Goal: Find specific page/section: Find specific page/section

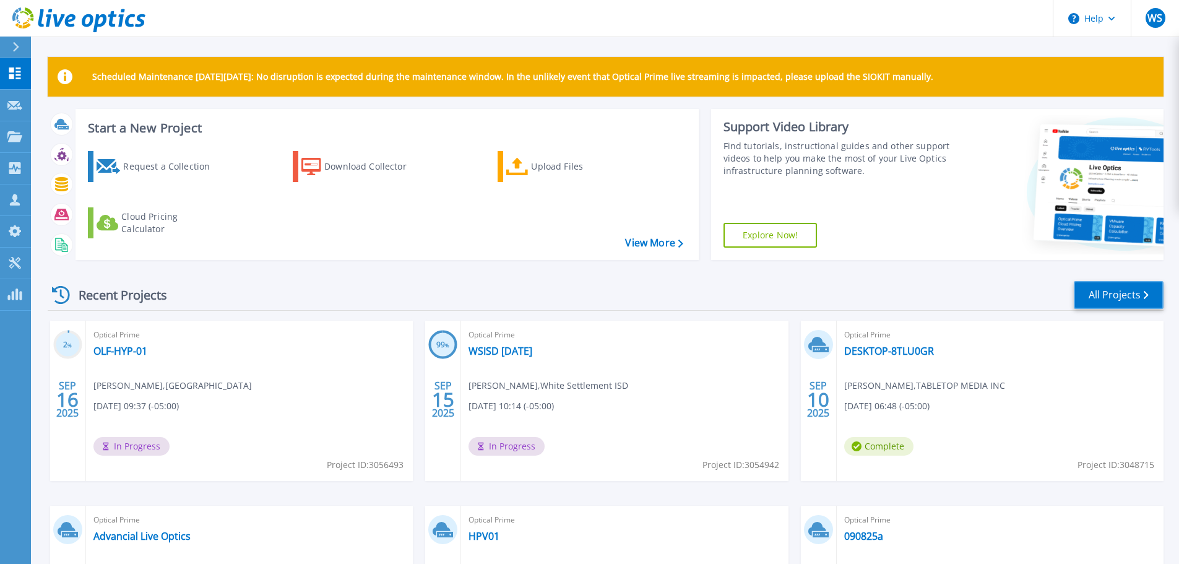
click at [1133, 295] on link "All Projects" at bounding box center [1119, 295] width 90 height 28
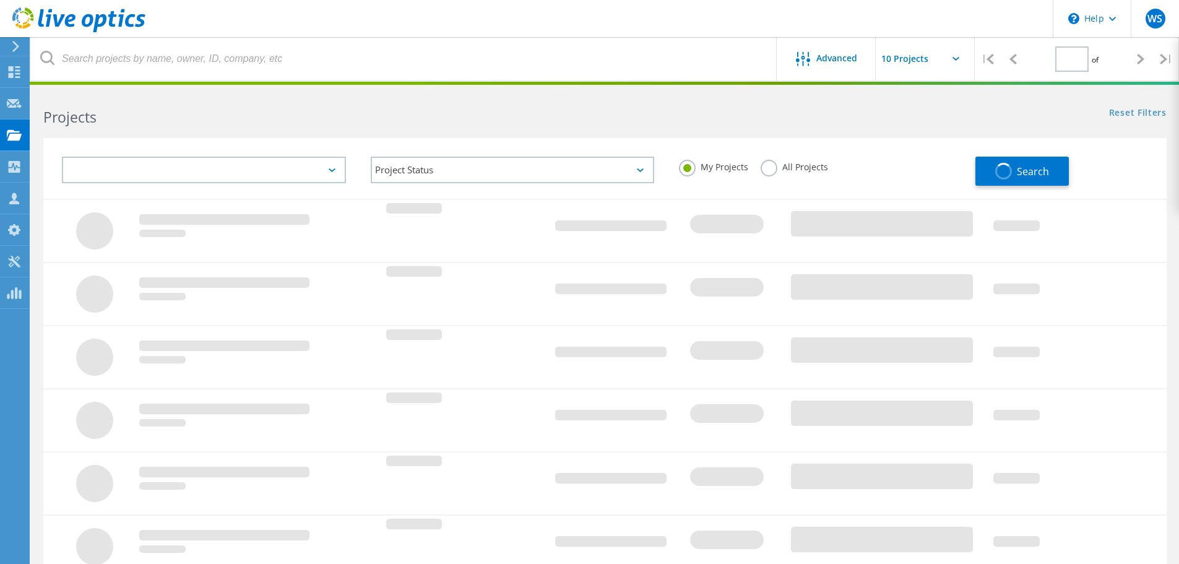
type input "1"
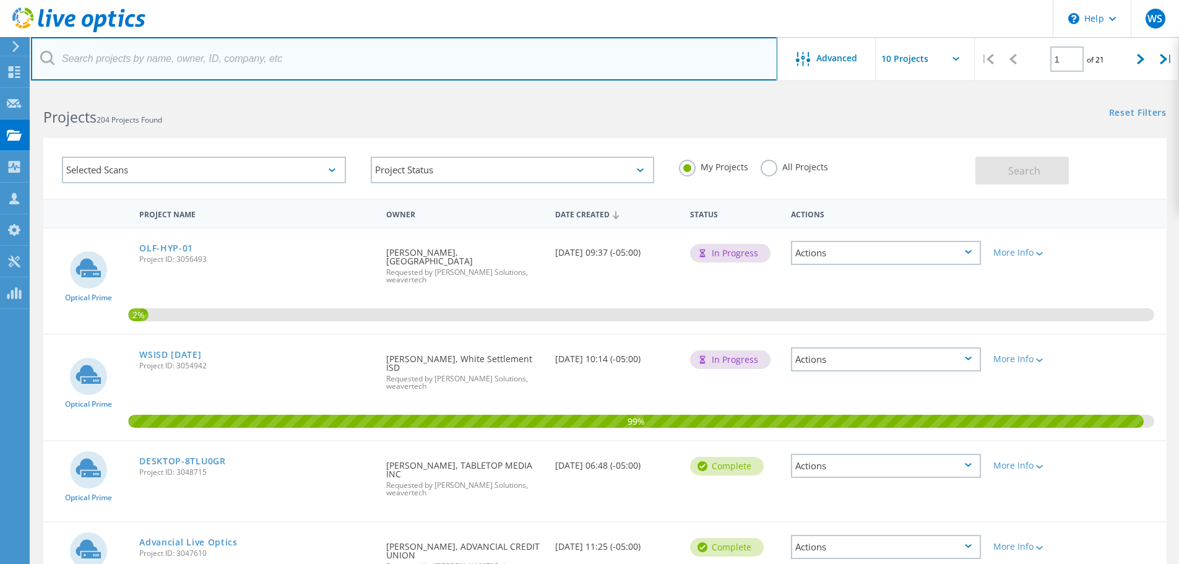
click at [123, 68] on input "text" at bounding box center [404, 58] width 747 height 43
type input "china"
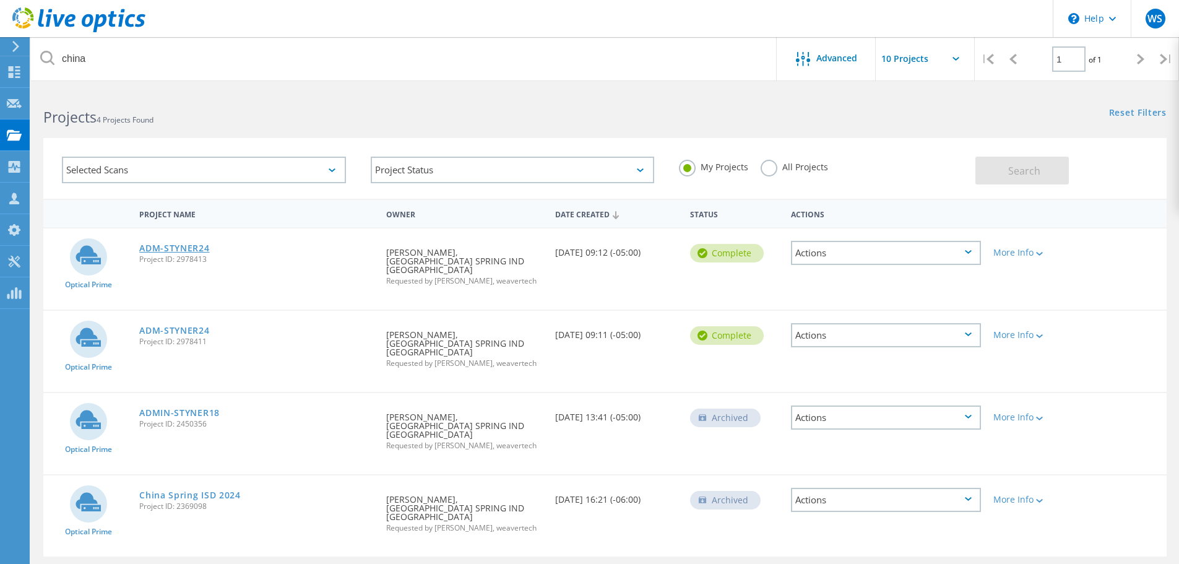
click at [189, 248] on link "ADM-STYNER24" at bounding box center [174, 248] width 70 height 9
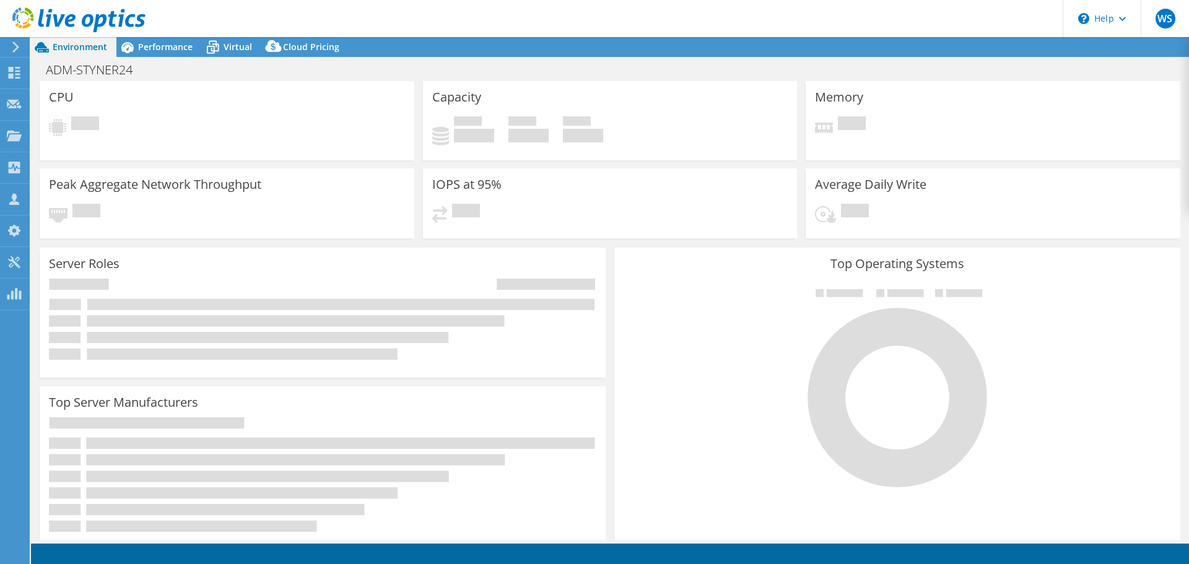
select select "USD"
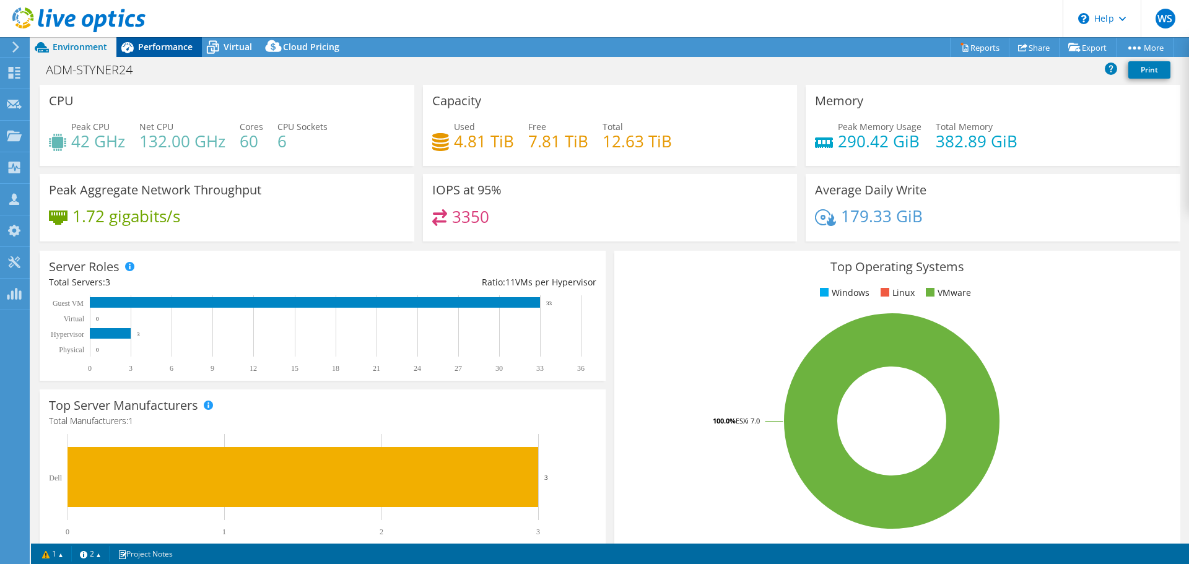
click at [160, 51] on span "Performance" at bounding box center [165, 47] width 54 height 12
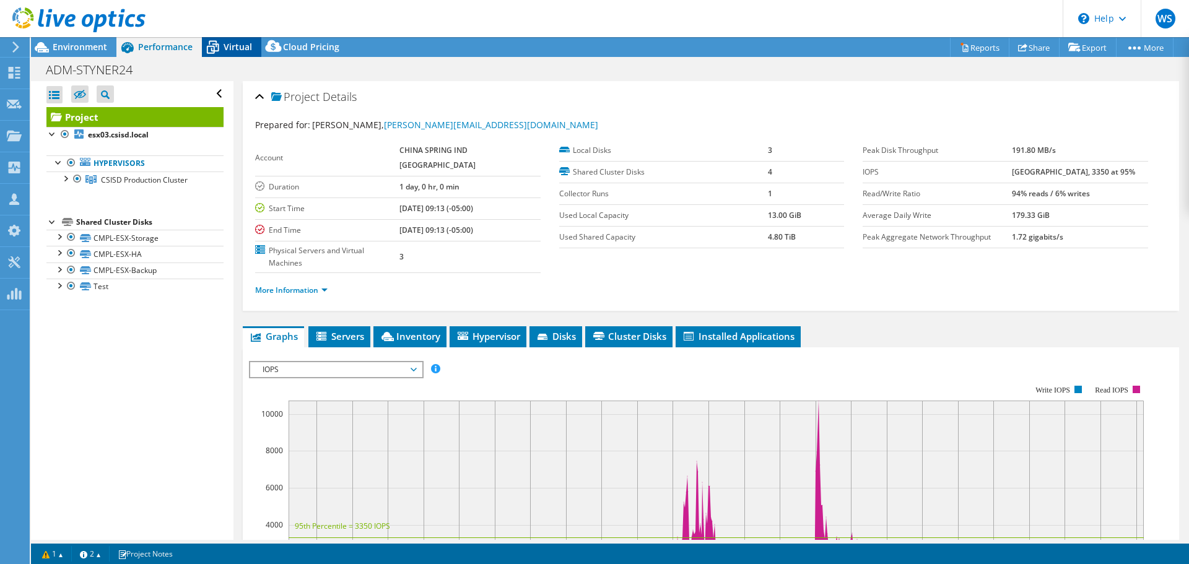
click at [237, 46] on span "Virtual" at bounding box center [238, 47] width 28 height 12
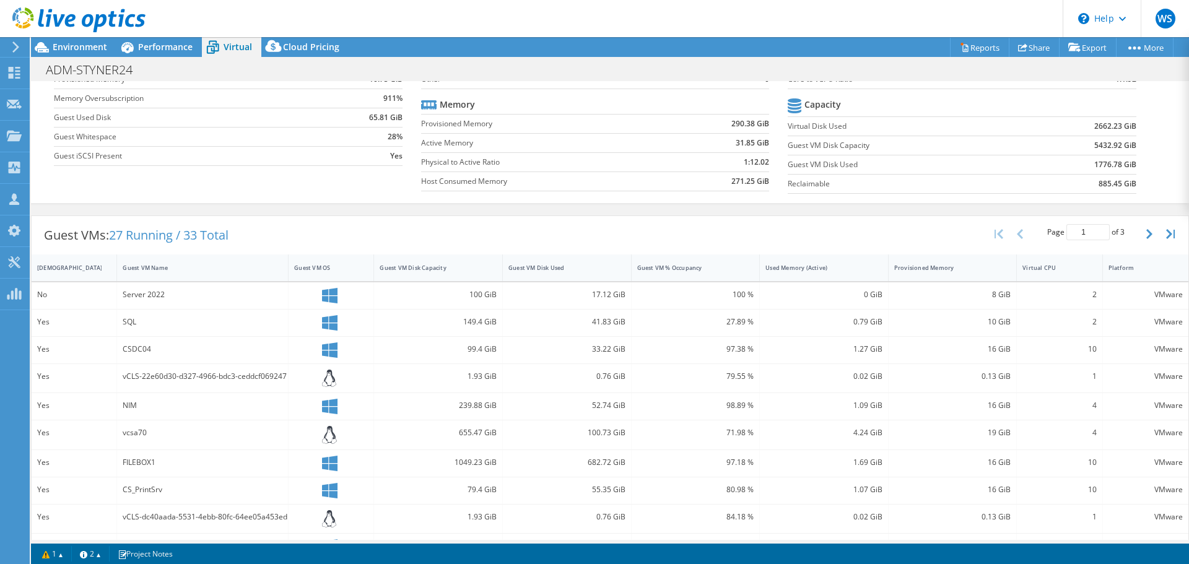
scroll to position [124, 0]
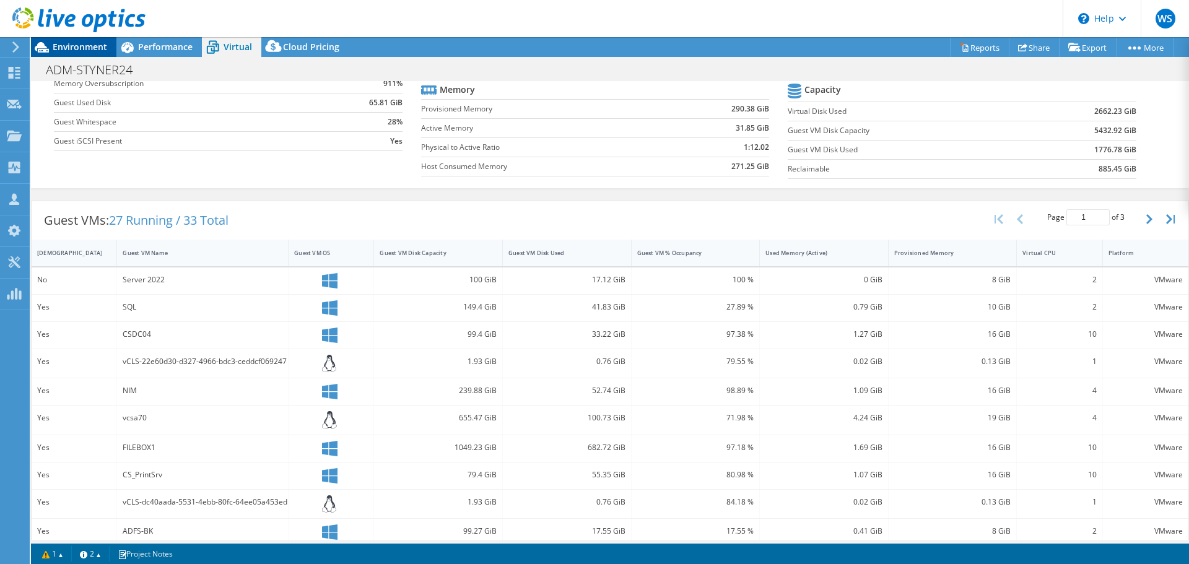
click at [85, 51] on span "Environment" at bounding box center [80, 47] width 54 height 12
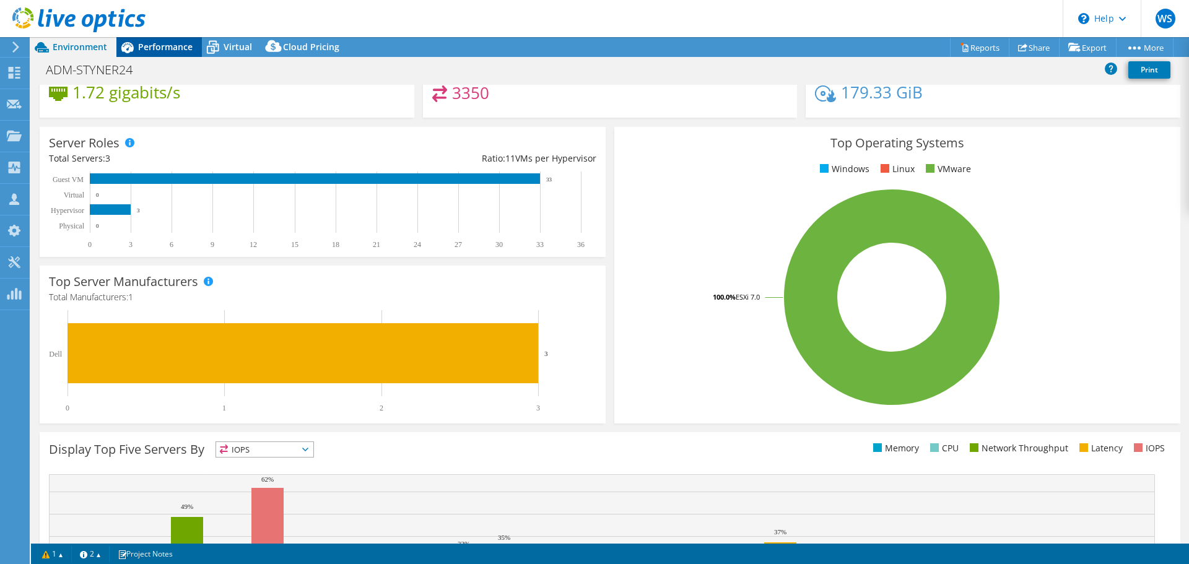
click at [166, 51] on span "Performance" at bounding box center [165, 47] width 54 height 12
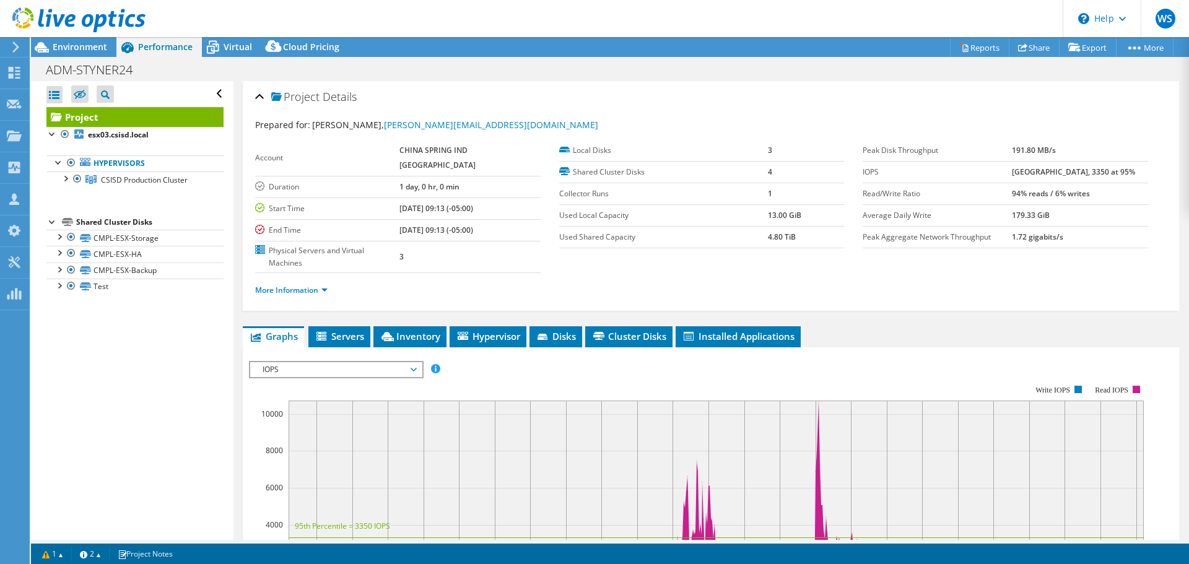
scroll to position [0, 0]
click at [62, 176] on div at bounding box center [65, 177] width 12 height 12
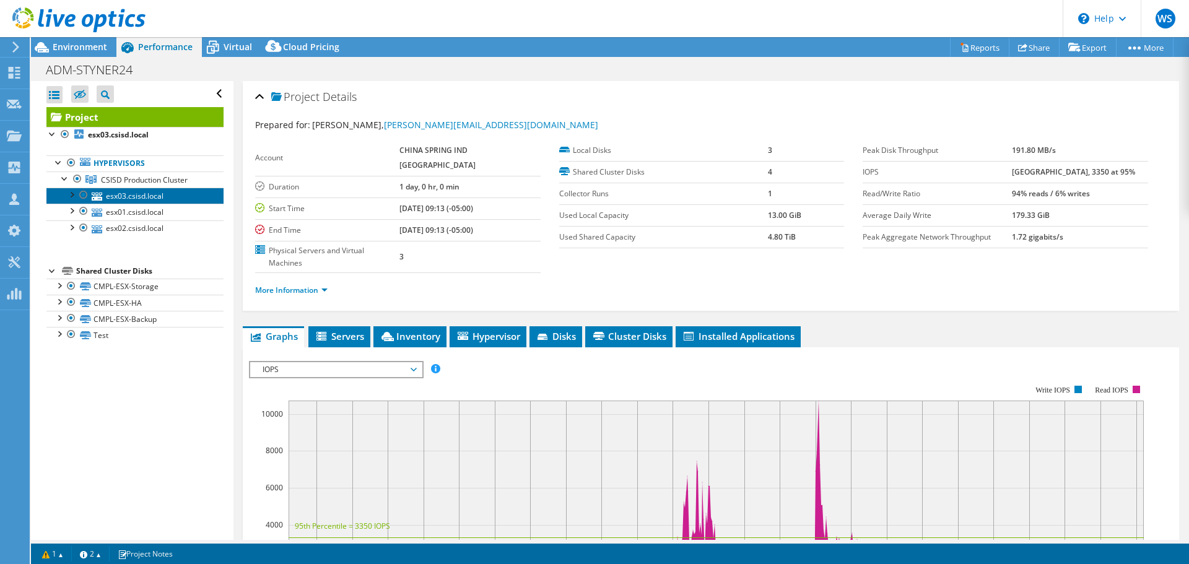
click at [119, 193] on link "esx03.csisd.local" at bounding box center [134, 196] width 177 height 16
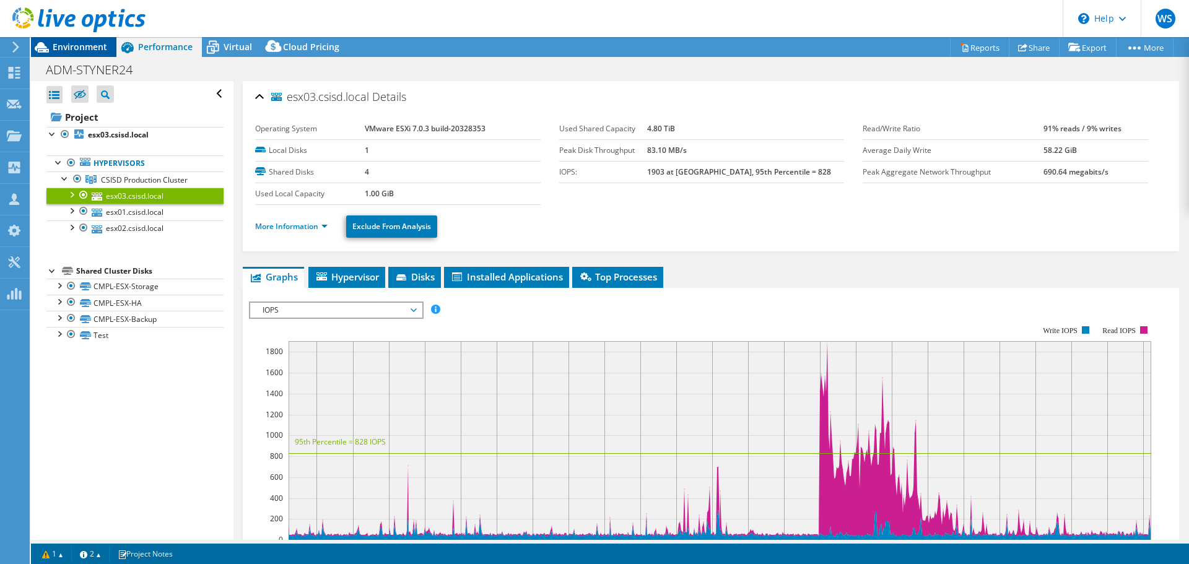
click at [70, 46] on span "Environment" at bounding box center [80, 47] width 54 height 12
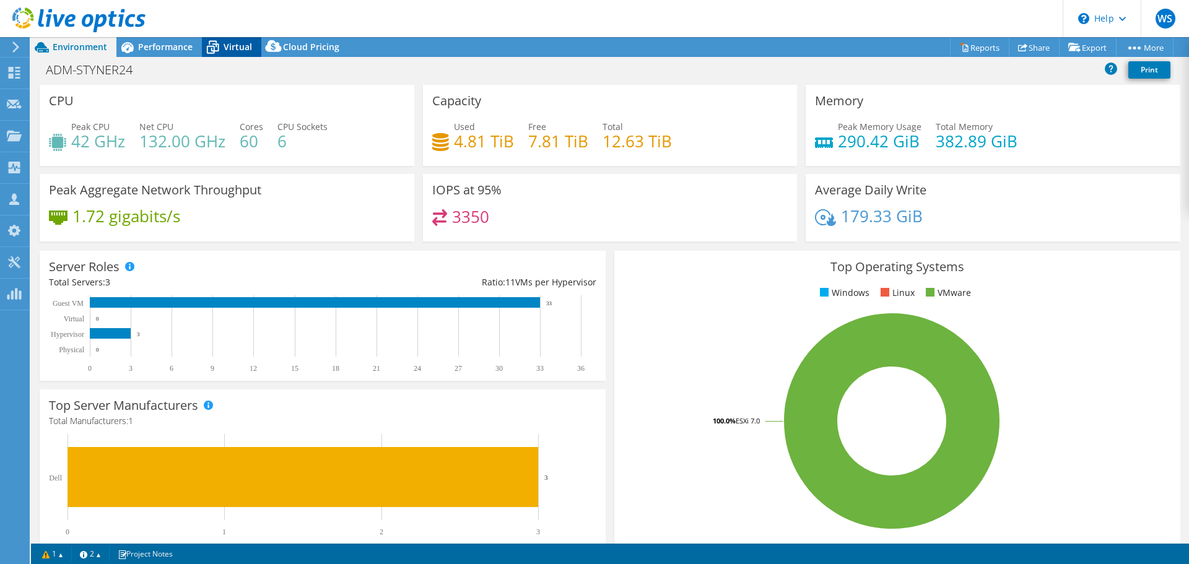
click at [225, 51] on span "Virtual" at bounding box center [238, 47] width 28 height 12
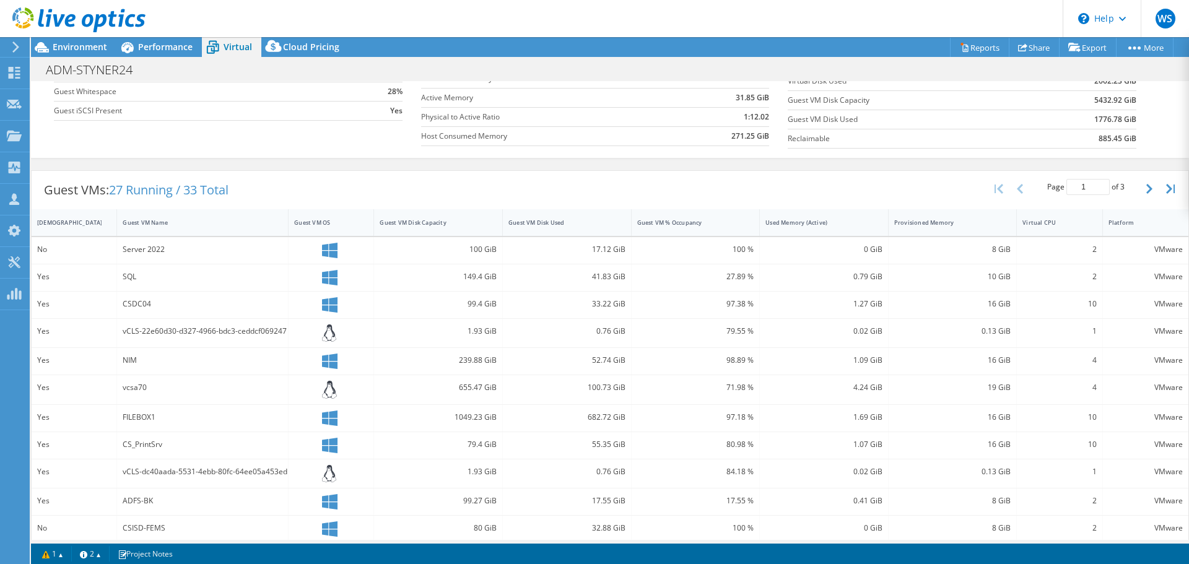
scroll to position [248, 0]
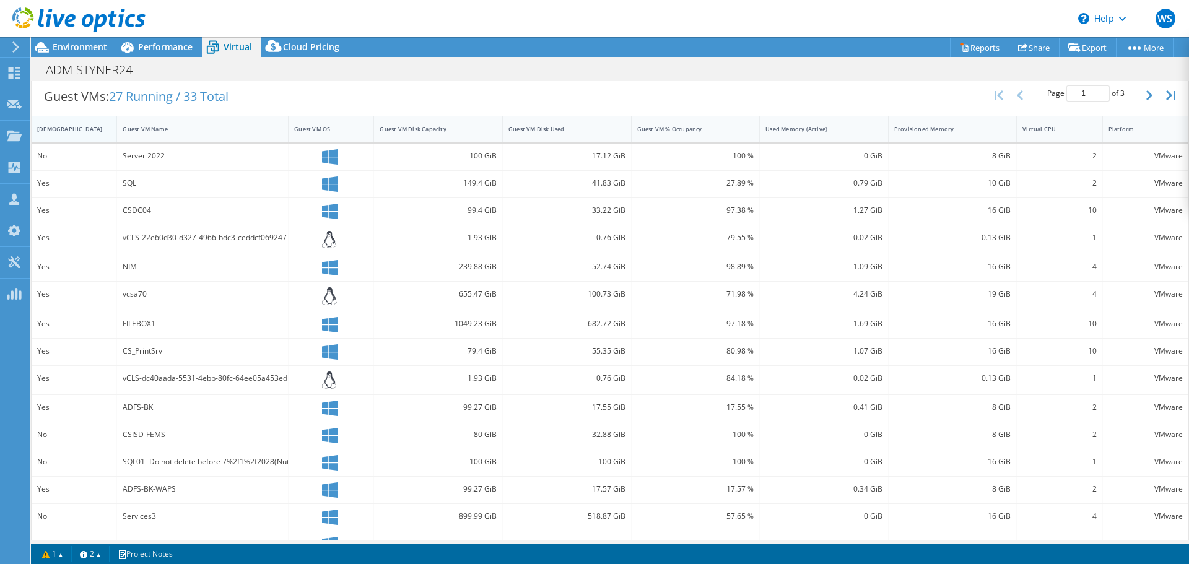
click at [73, 126] on div "IsRunning" at bounding box center [66, 129] width 59 height 8
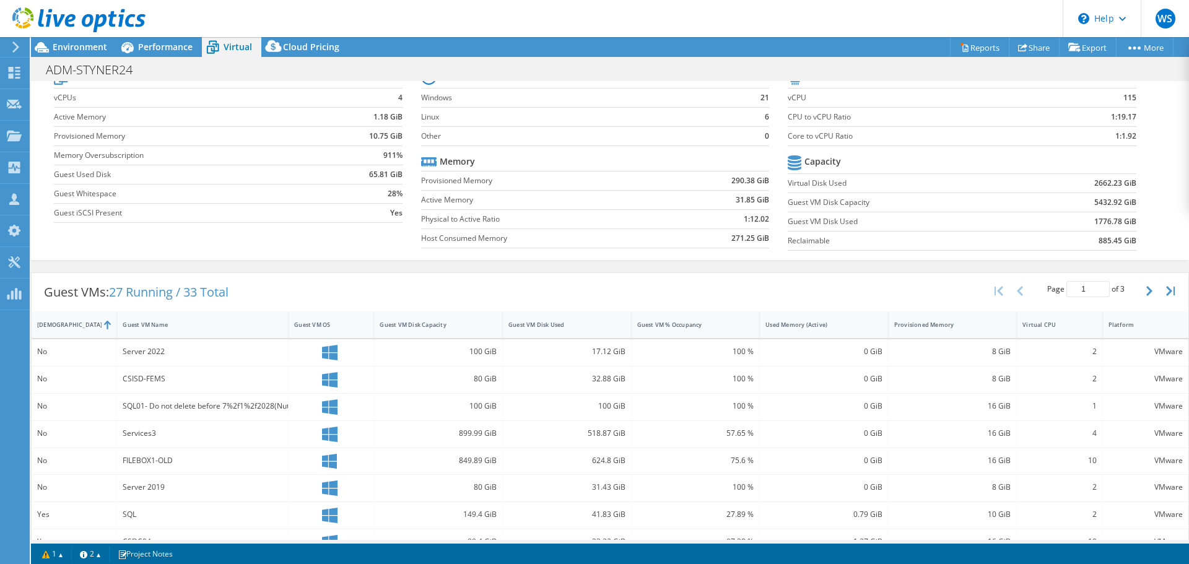
scroll to position [0, 0]
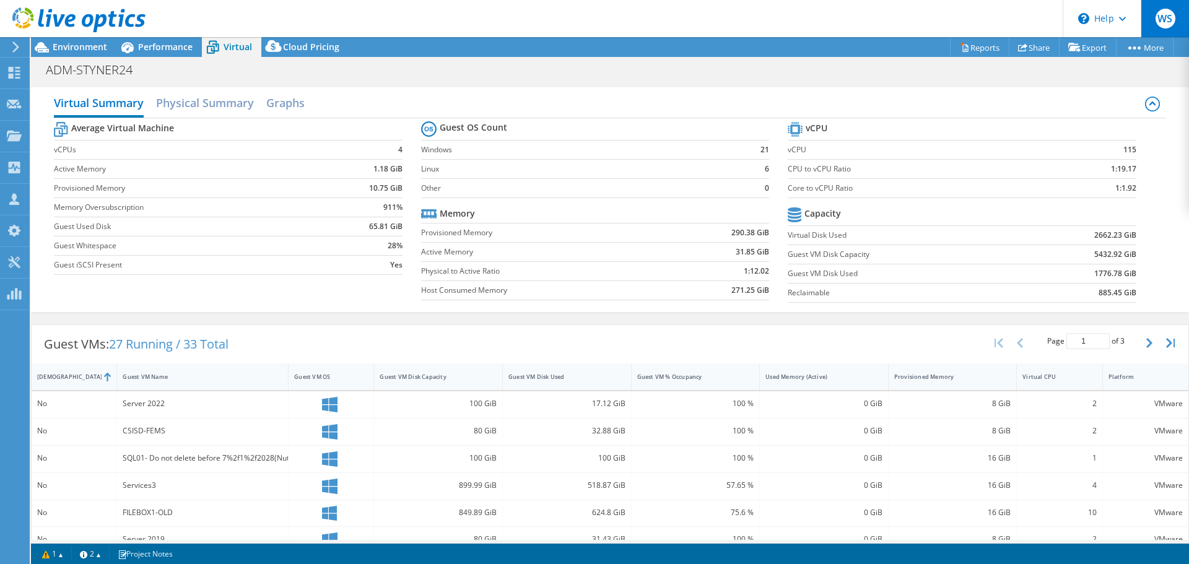
click at [1168, 20] on span "WS" at bounding box center [1165, 19] width 20 height 20
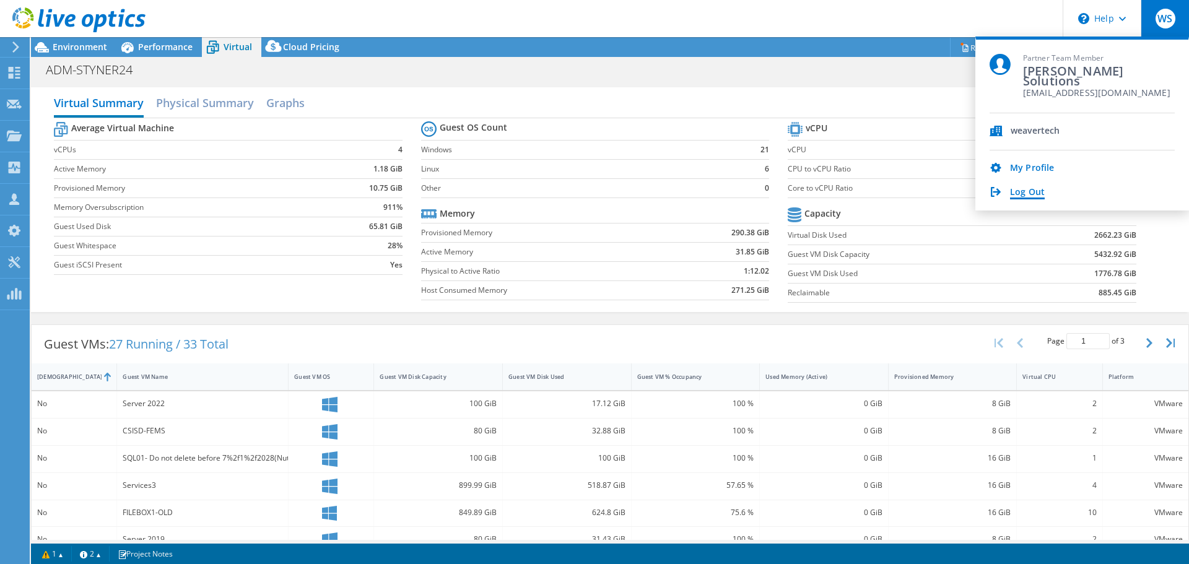
click at [1030, 191] on link "Log Out" at bounding box center [1027, 193] width 35 height 12
